Goal: Task Accomplishment & Management: Manage account settings

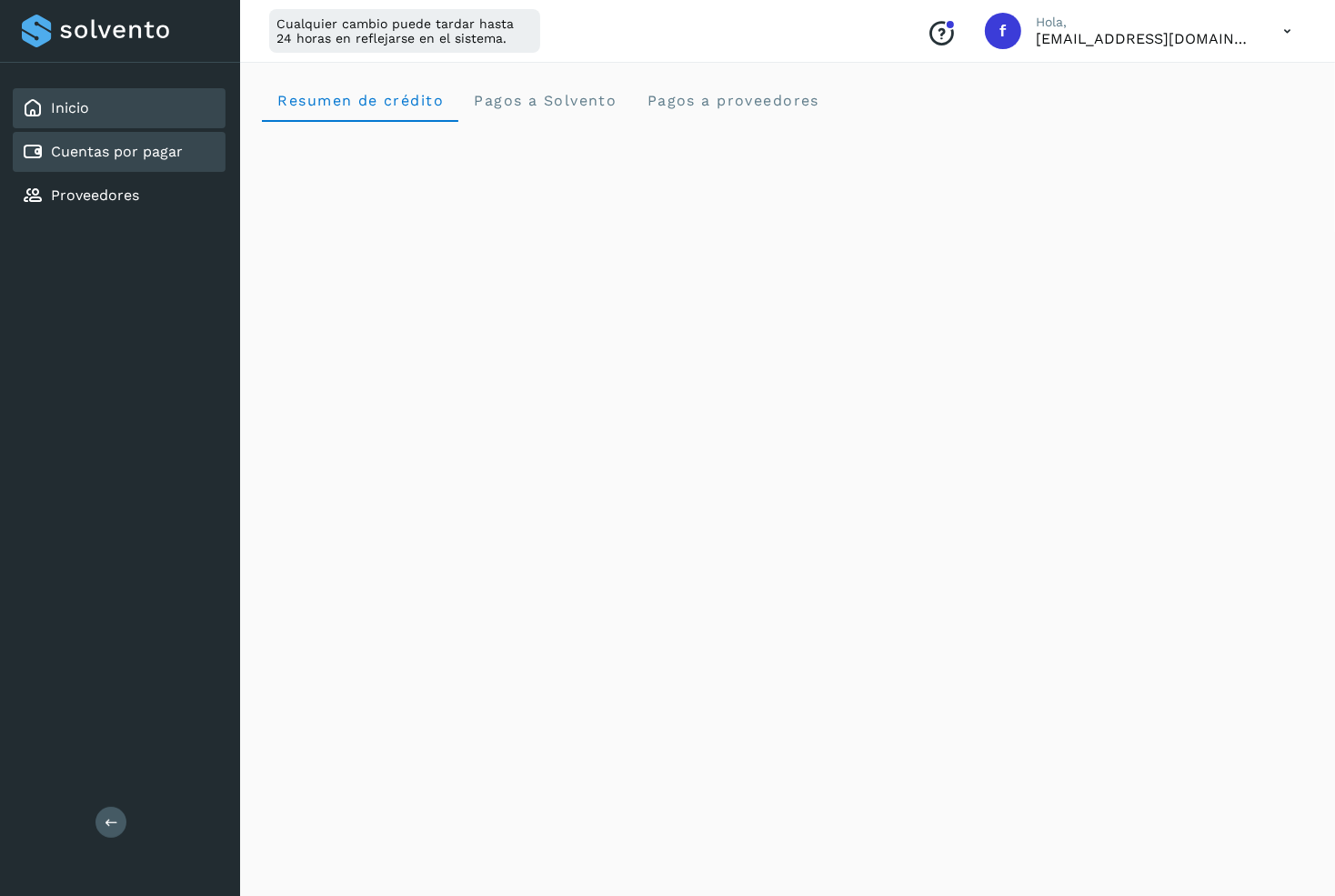
click at [193, 165] on div "Cuentas por pagar" at bounding box center [119, 151] width 212 height 40
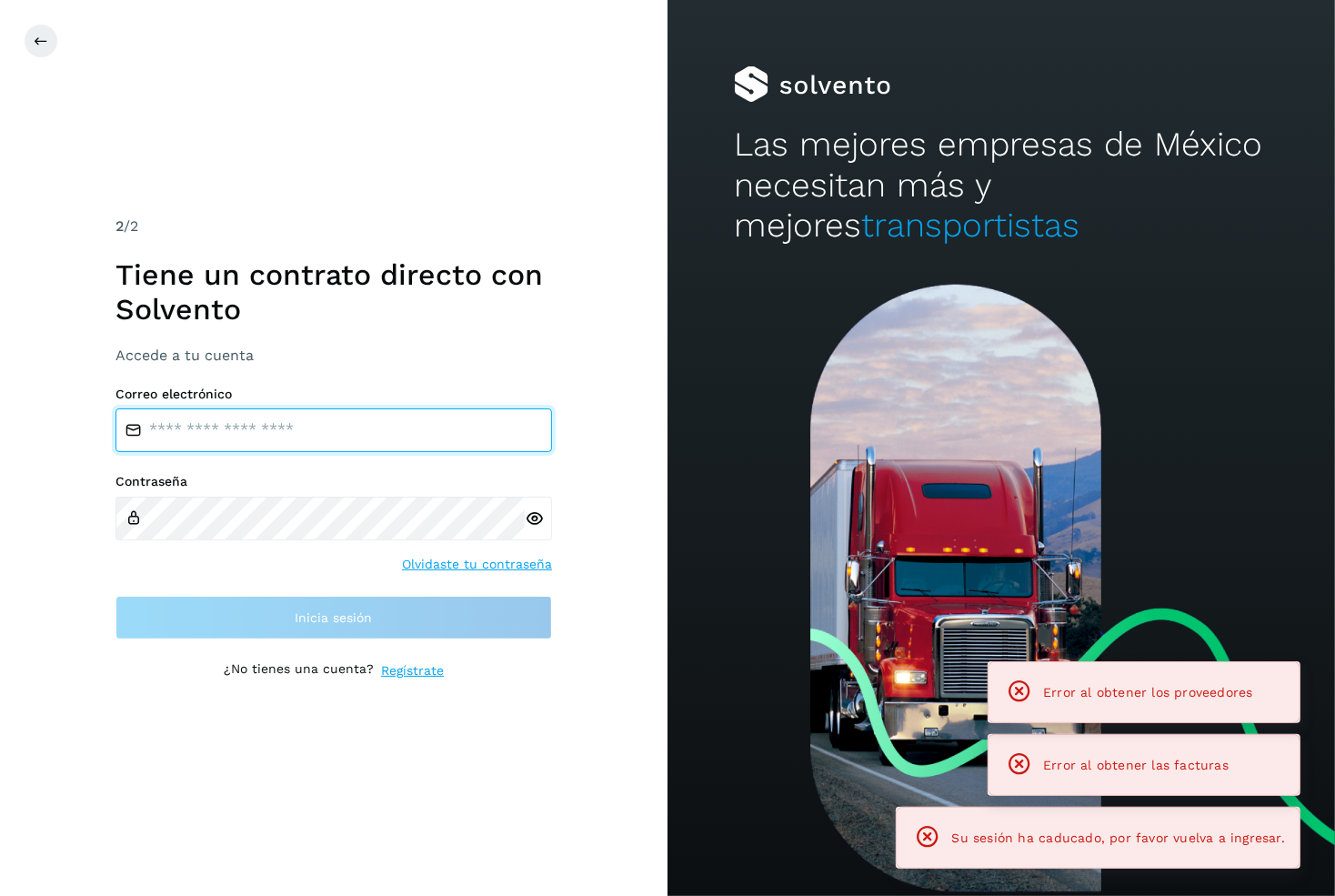
type input "**********"
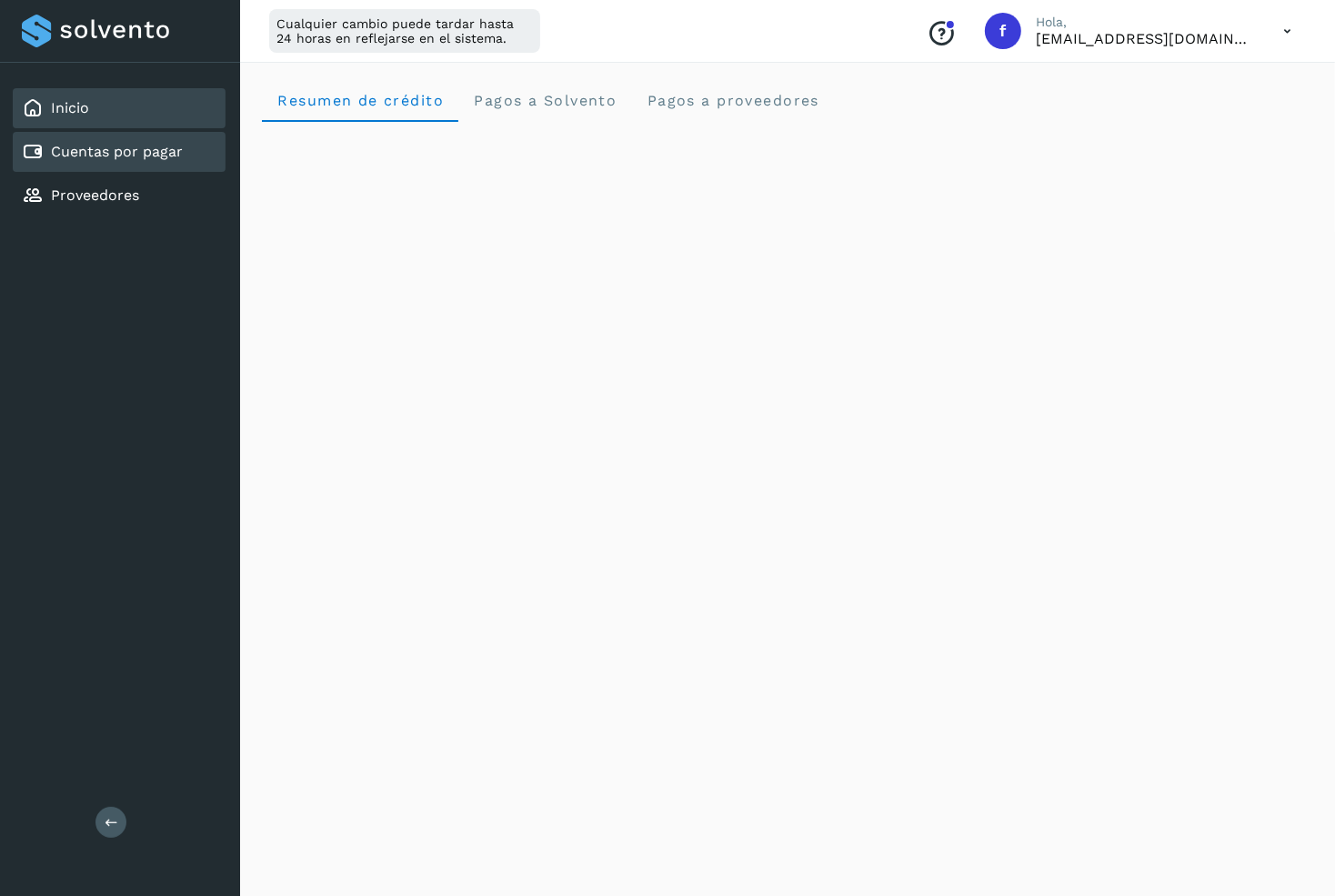
click at [148, 167] on div "Cuentas por pagar" at bounding box center [119, 151] width 212 height 40
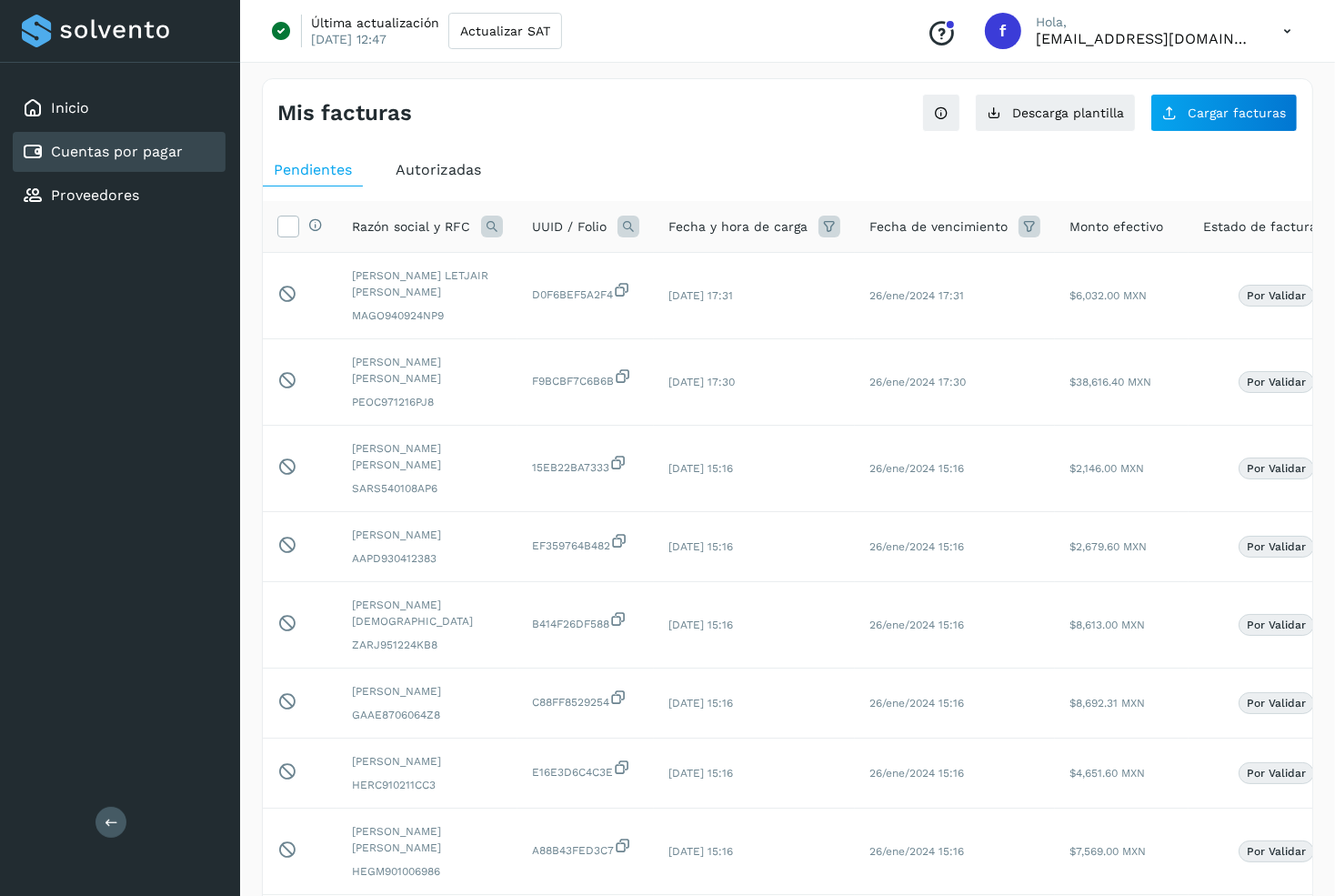
click at [398, 180] on div "Autorizadas" at bounding box center [439, 170] width 108 height 32
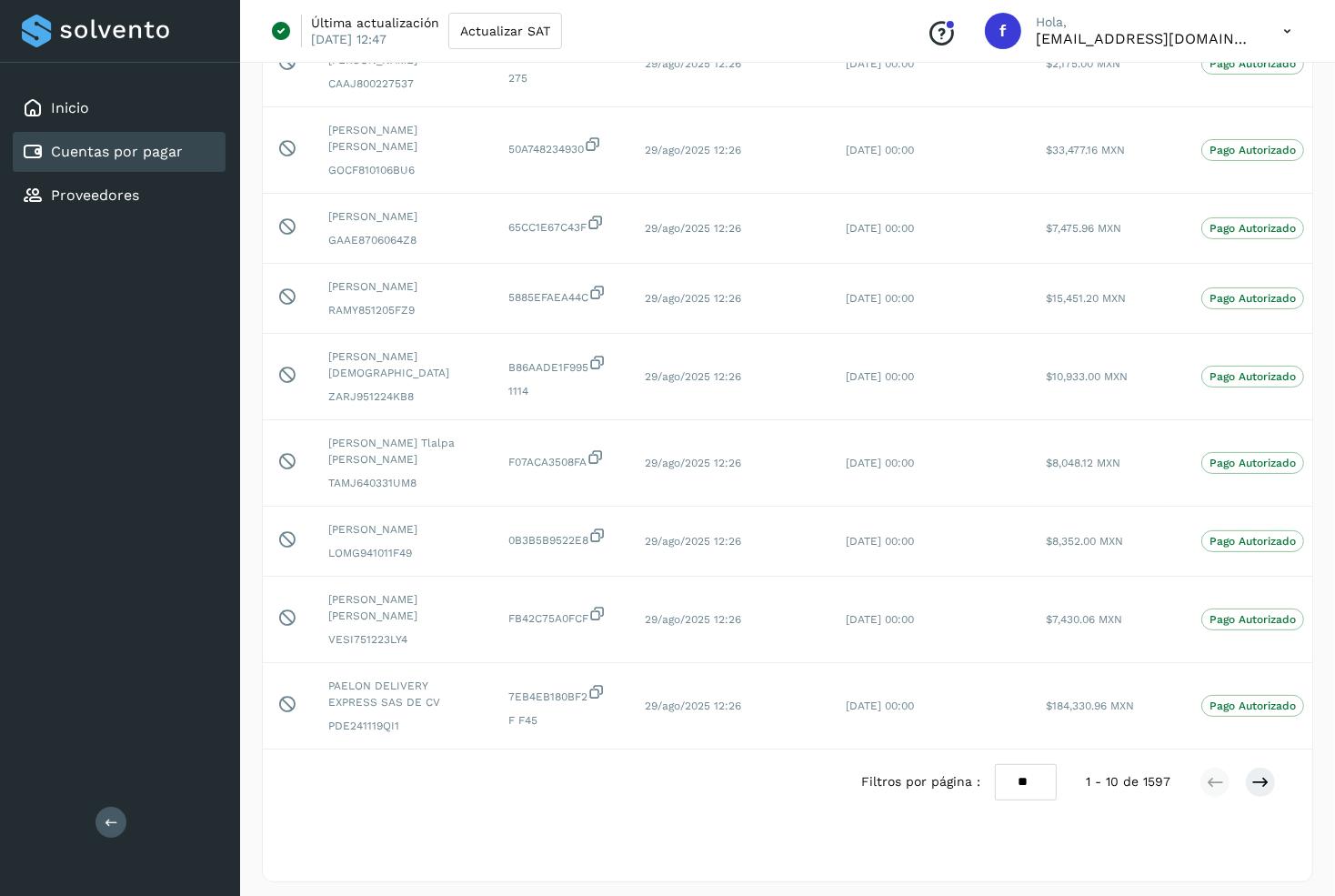
scroll to position [316, 0]
click at [1273, 781] on button at bounding box center [1260, 784] width 31 height 31
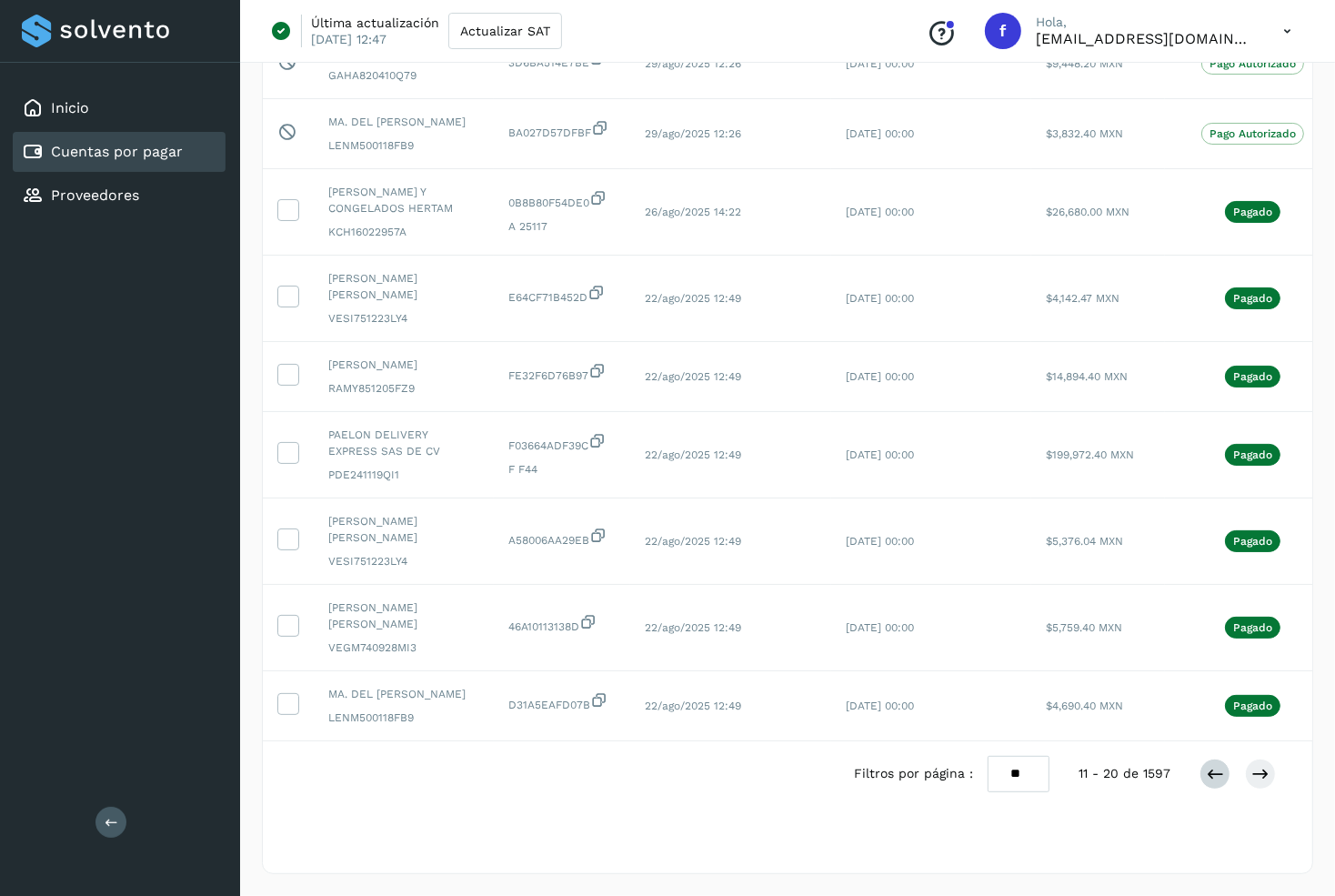
scroll to position [332, 0]
click at [1213, 779] on icon at bounding box center [1215, 774] width 19 height 19
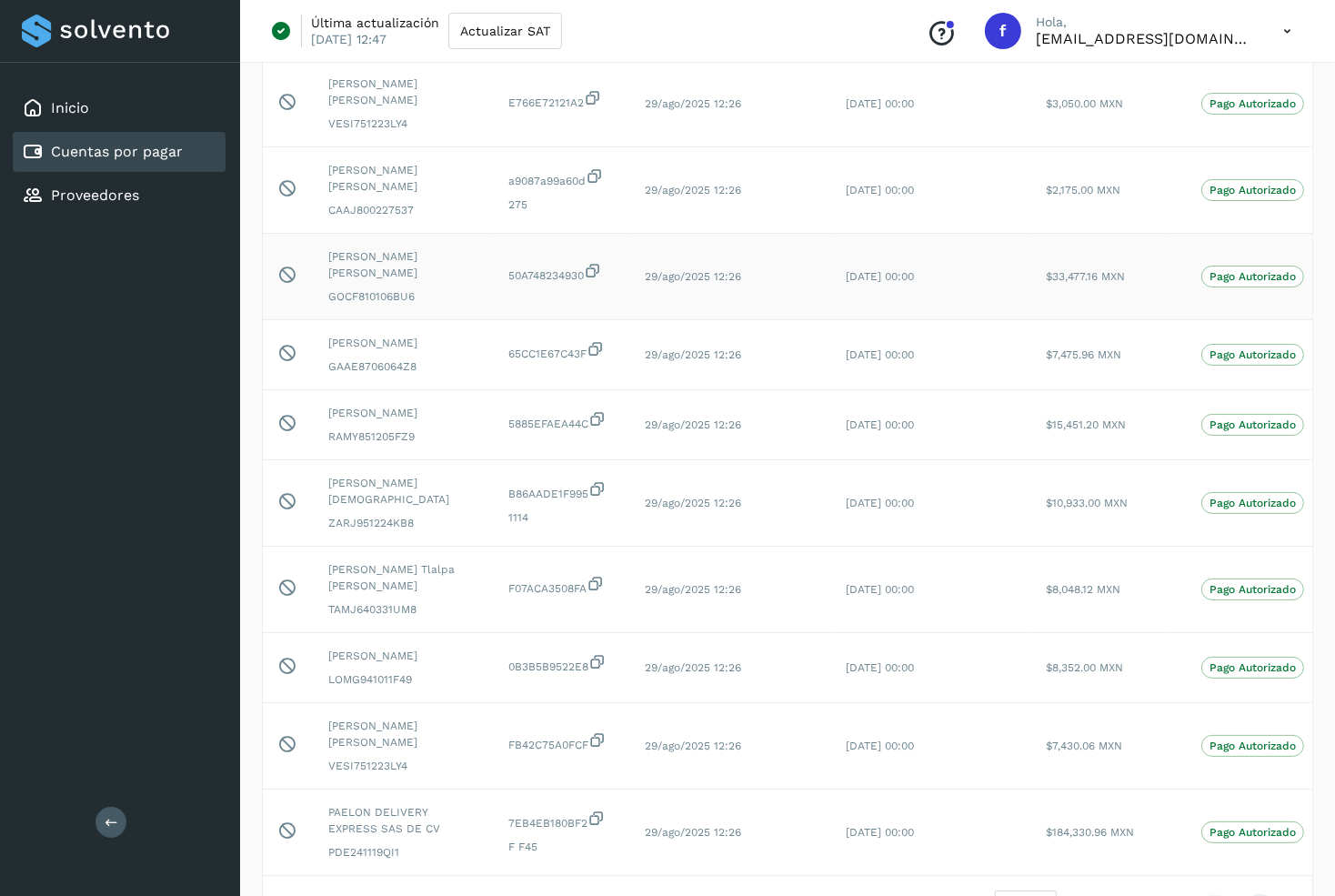
scroll to position [209, 0]
